Goal: Information Seeking & Learning: Learn about a topic

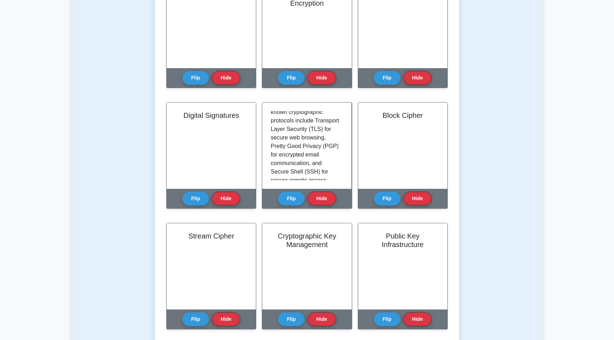
scroll to position [197, 0]
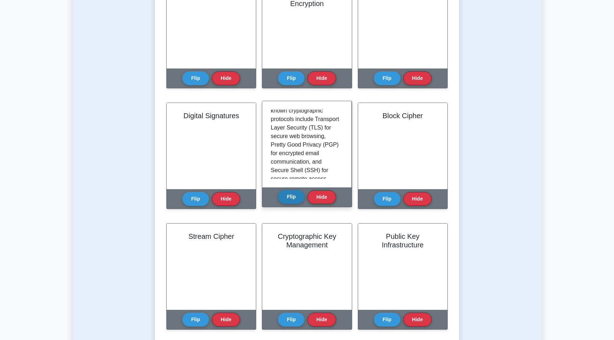
click at [290, 202] on button "Flip" at bounding box center [291, 197] width 27 height 14
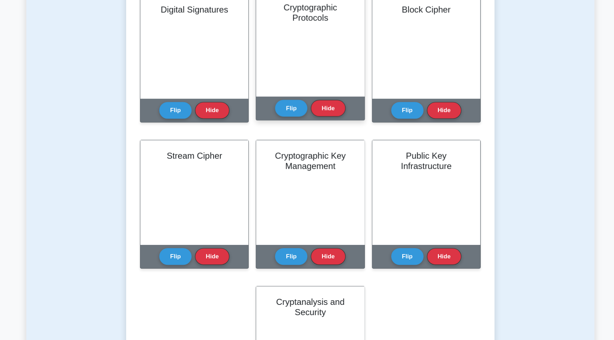
scroll to position [247, 0]
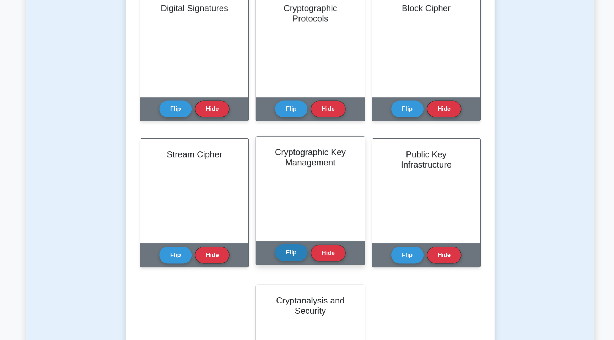
click at [291, 266] on button "Flip" at bounding box center [291, 268] width 27 height 14
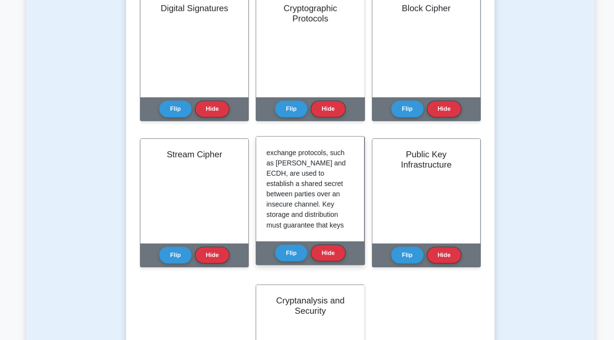
scroll to position [130, 0]
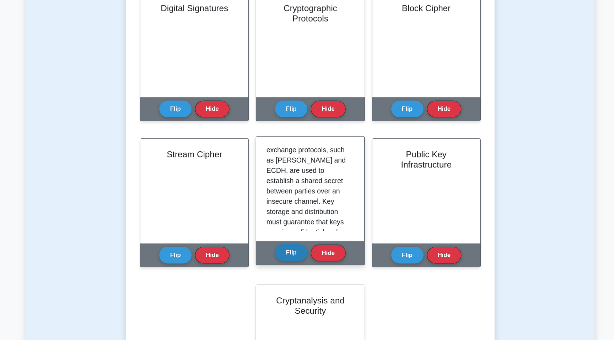
click at [292, 272] on button "Flip" at bounding box center [291, 268] width 27 height 14
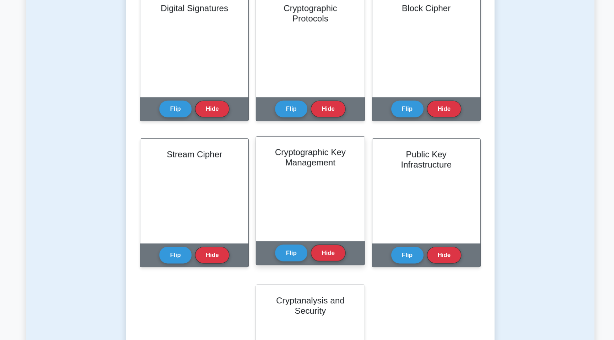
scroll to position [243, 0]
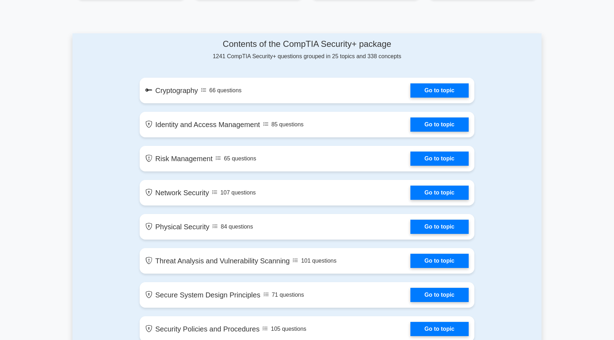
scroll to position [357, 0]
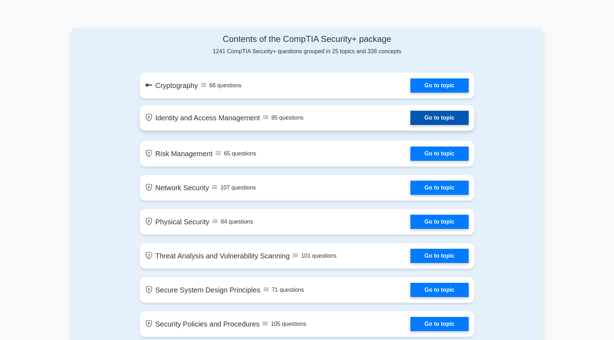
click at [410, 122] on link "Go to topic" at bounding box center [439, 118] width 58 height 14
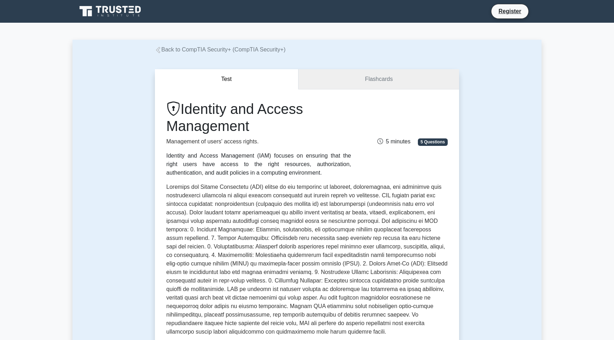
click at [342, 75] on link "Flashcards" at bounding box center [379, 79] width 161 height 20
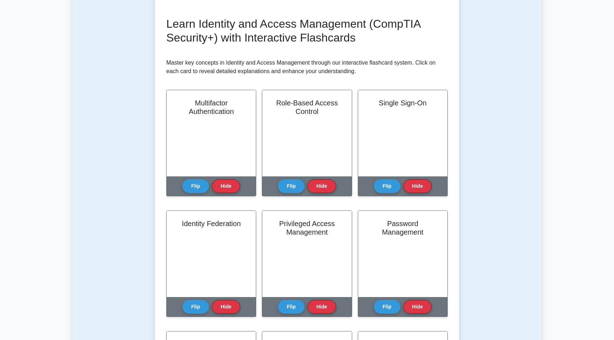
scroll to position [95, 0]
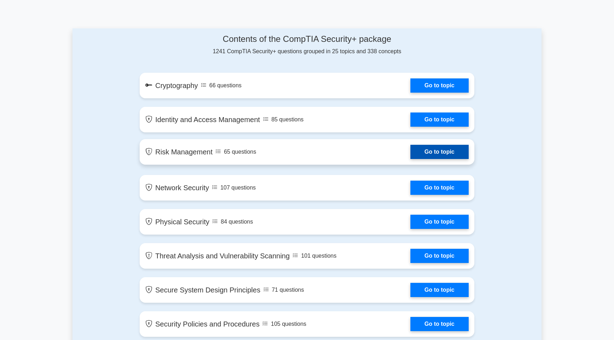
click at [410, 154] on link "Go to topic" at bounding box center [439, 152] width 58 height 14
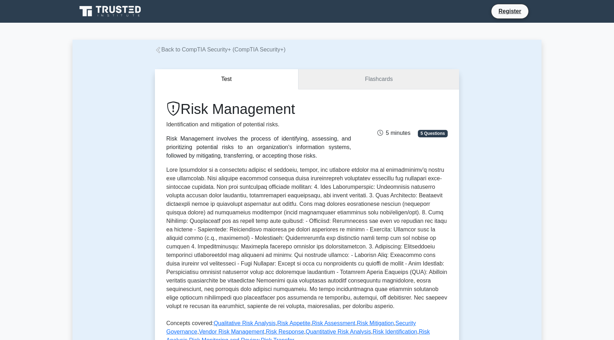
click at [354, 83] on link "Flashcards" at bounding box center [379, 79] width 161 height 20
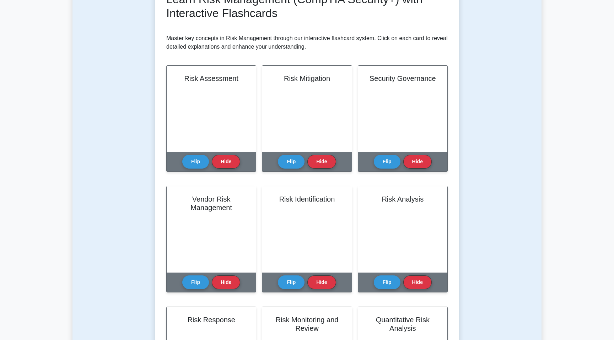
scroll to position [119, 0]
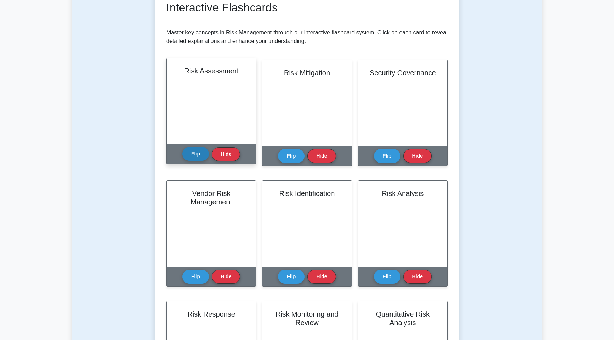
click at [191, 154] on button "Flip" at bounding box center [195, 154] width 27 height 14
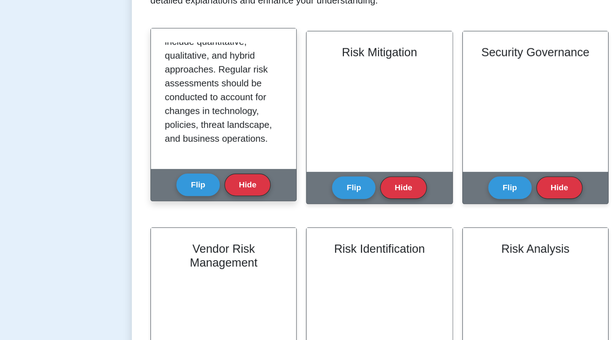
scroll to position [218, 0]
click at [203, 154] on button "Flip" at bounding box center [195, 154] width 27 height 14
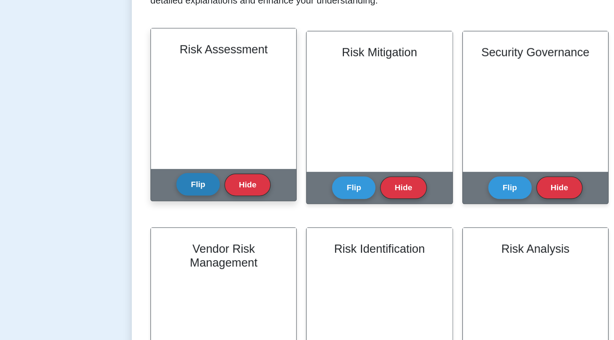
click at [203, 154] on button "Flip" at bounding box center [195, 154] width 27 height 14
